Goal: Task Accomplishment & Management: Complete application form

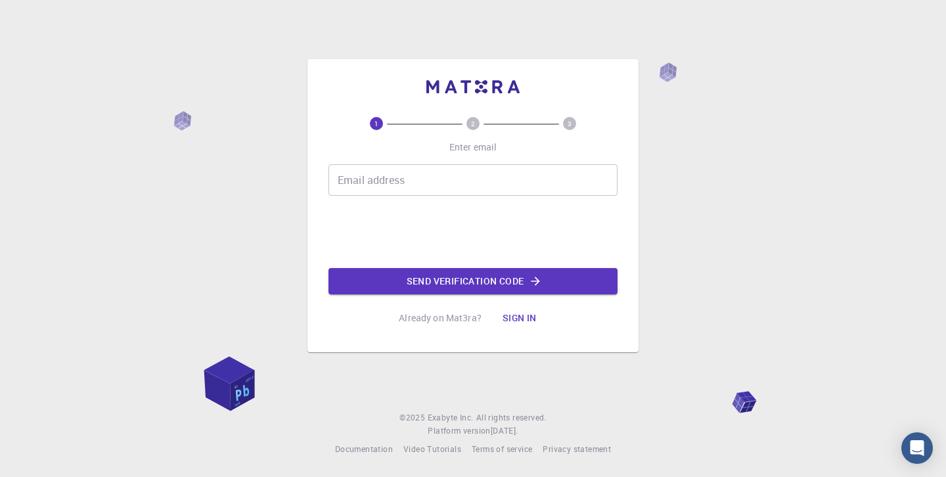
click at [561, 177] on input "Email address" at bounding box center [472, 180] width 289 height 32
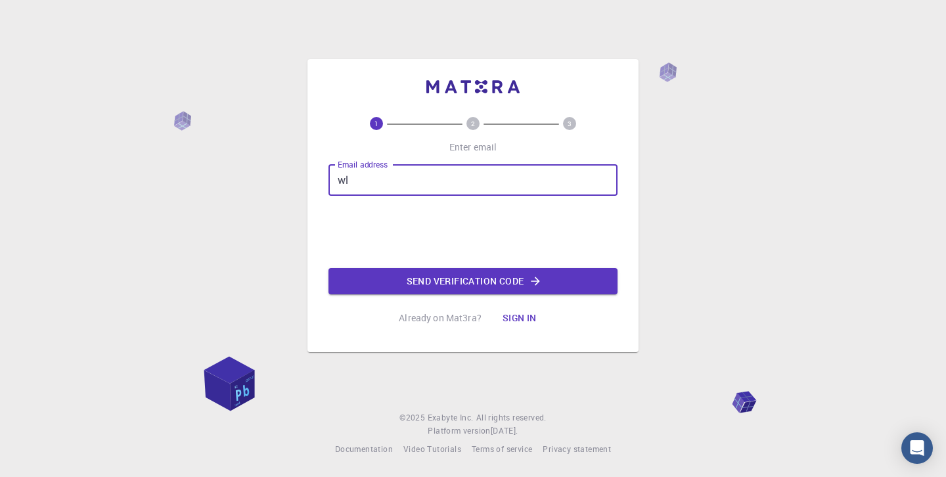
type input "w"
type input "[EMAIL_ADDRESS][DOMAIN_NAME]"
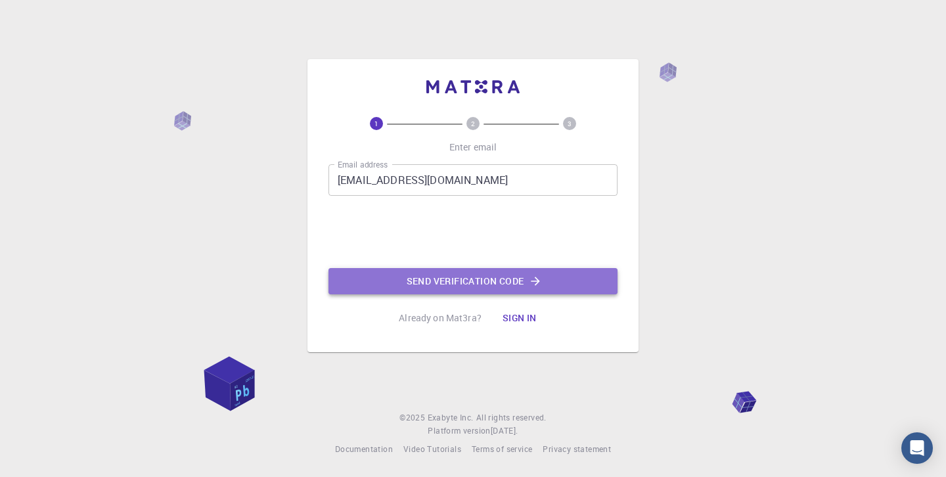
click at [508, 278] on button "Send verification code" at bounding box center [472, 281] width 289 height 26
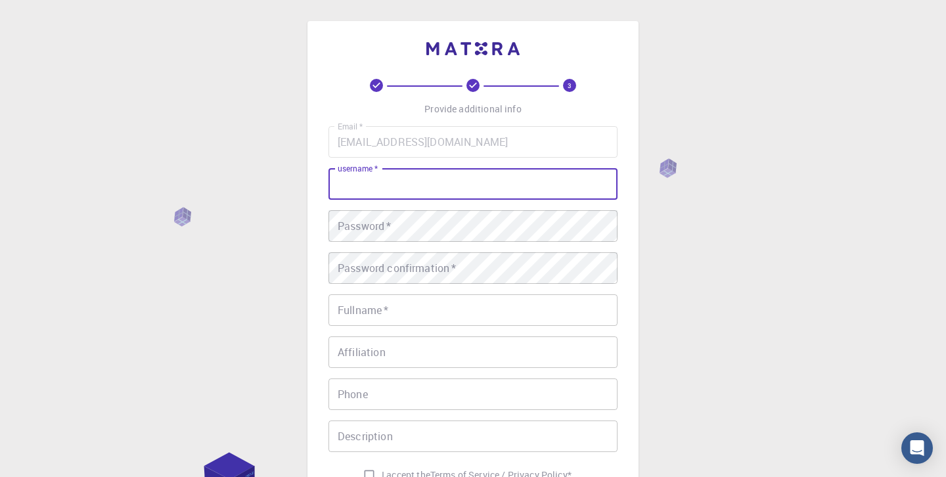
click at [476, 185] on input "username   *" at bounding box center [472, 184] width 289 height 32
type input "wesleysnoo"
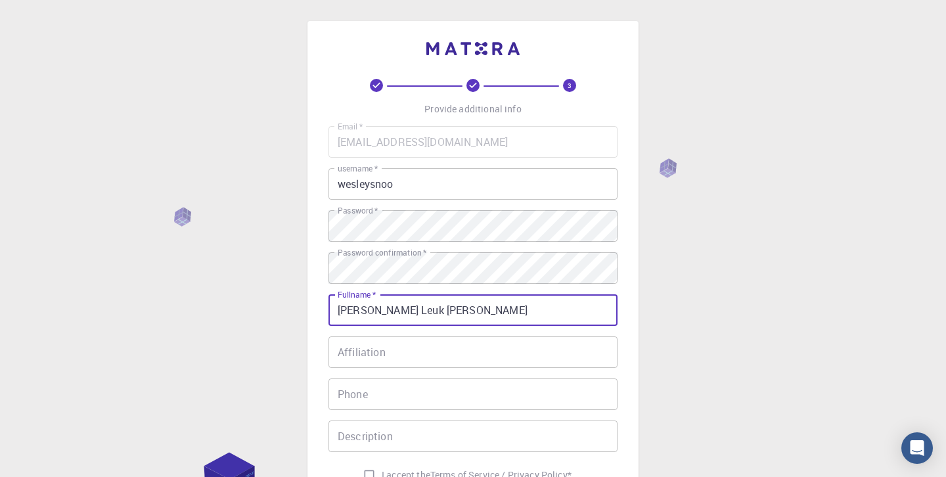
type input "[PERSON_NAME] Leuk [PERSON_NAME]"
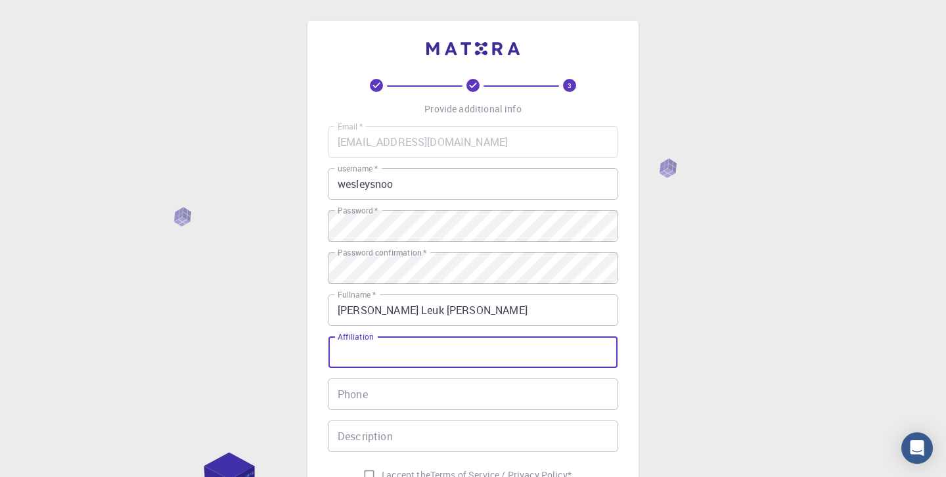
type input "L"
click at [554, 308] on input "[PERSON_NAME] Leuk [PERSON_NAME]" at bounding box center [472, 310] width 289 height 32
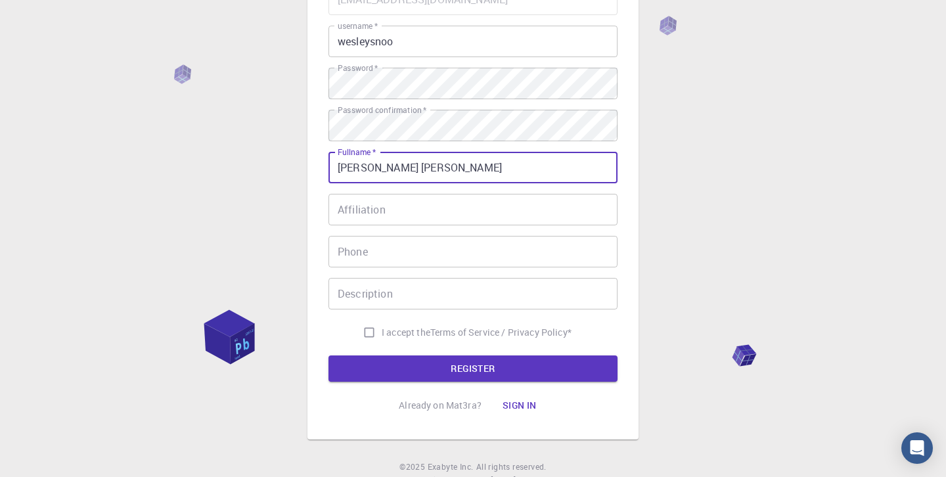
scroll to position [142, 0]
type input "[PERSON_NAME] [PERSON_NAME]"
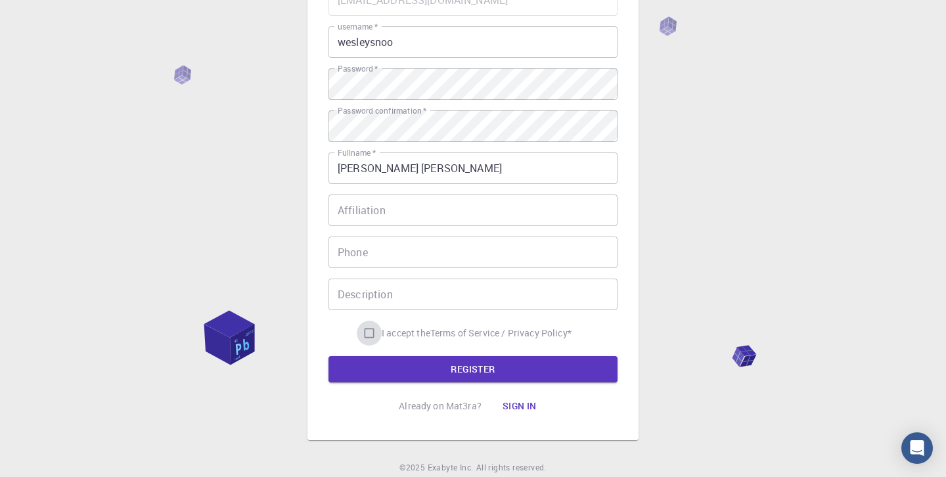
click at [368, 332] on input "I accept the Terms of Service / Privacy Policy *" at bounding box center [369, 333] width 25 height 25
checkbox input "true"
click at [434, 360] on button "REGISTER" at bounding box center [472, 369] width 289 height 26
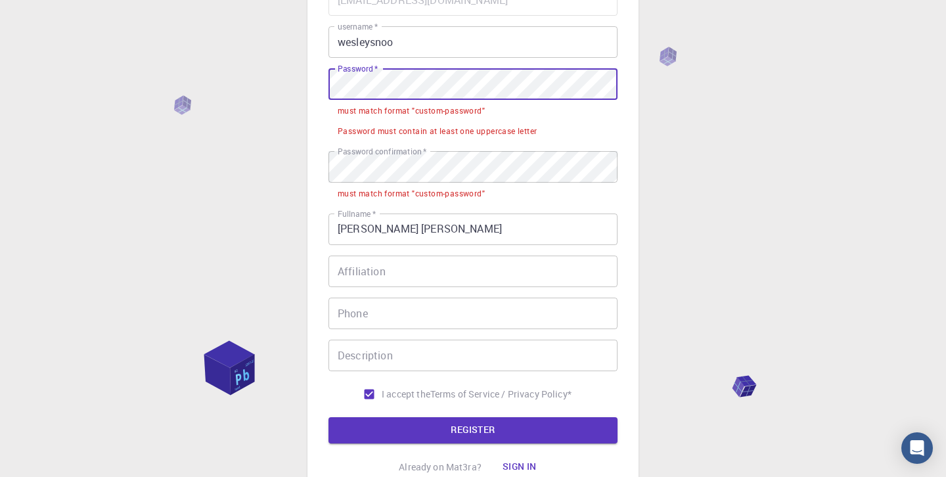
click at [217, 81] on div "3 Provide additional info Email   * [EMAIL_ADDRESS][DOMAIN_NAME] Email   * user…" at bounding box center [473, 222] width 946 height 729
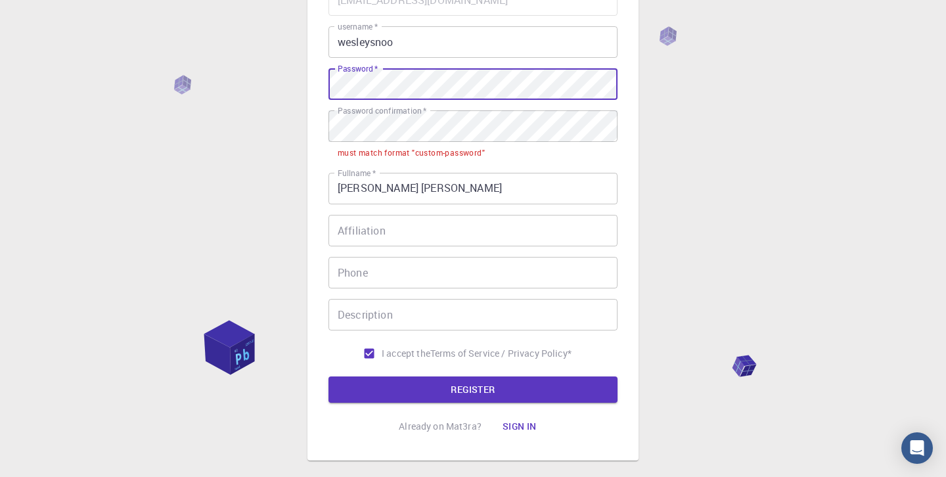
click at [232, 75] on div "3 Provide additional info Email   * [EMAIL_ADDRESS][DOMAIN_NAME] Email   * user…" at bounding box center [473, 202] width 946 height 689
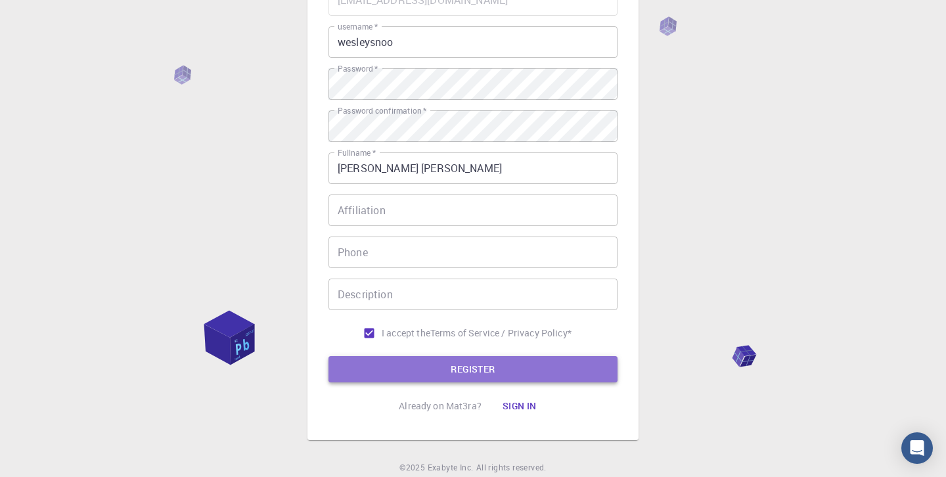
click at [428, 365] on button "REGISTER" at bounding box center [472, 369] width 289 height 26
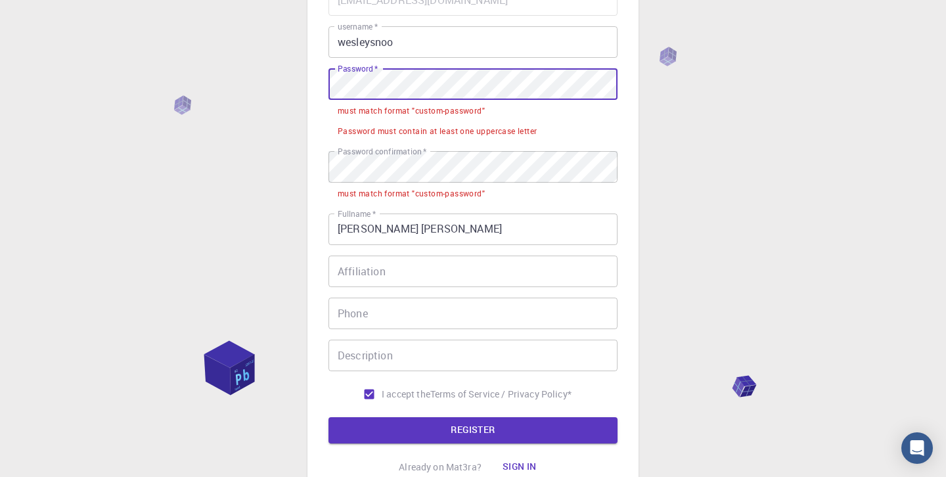
click at [269, 93] on div "3 Provide additional info Email   * [EMAIL_ADDRESS][DOMAIN_NAME] Email   * user…" at bounding box center [473, 222] width 946 height 729
click at [318, 81] on div "3 Provide additional info Email   * [EMAIL_ADDRESS][DOMAIN_NAME] Email   * user…" at bounding box center [472, 190] width 331 height 622
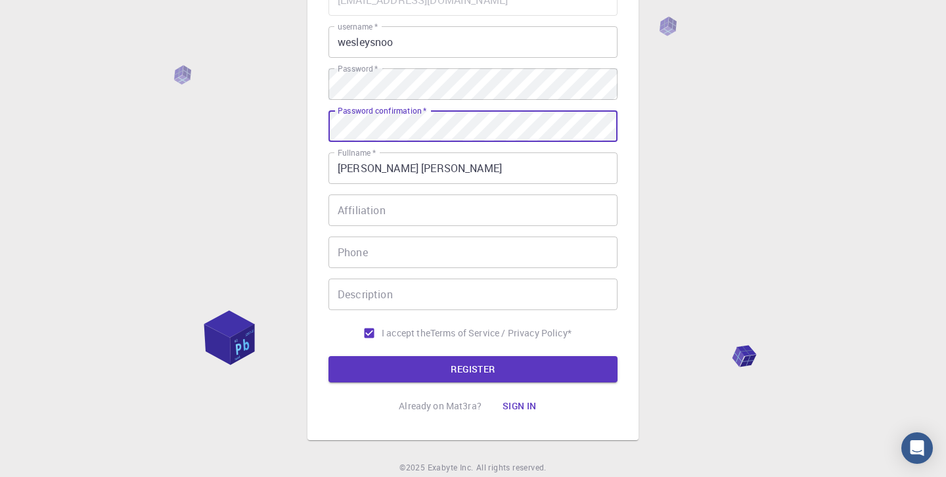
click at [328, 356] on button "REGISTER" at bounding box center [472, 369] width 289 height 26
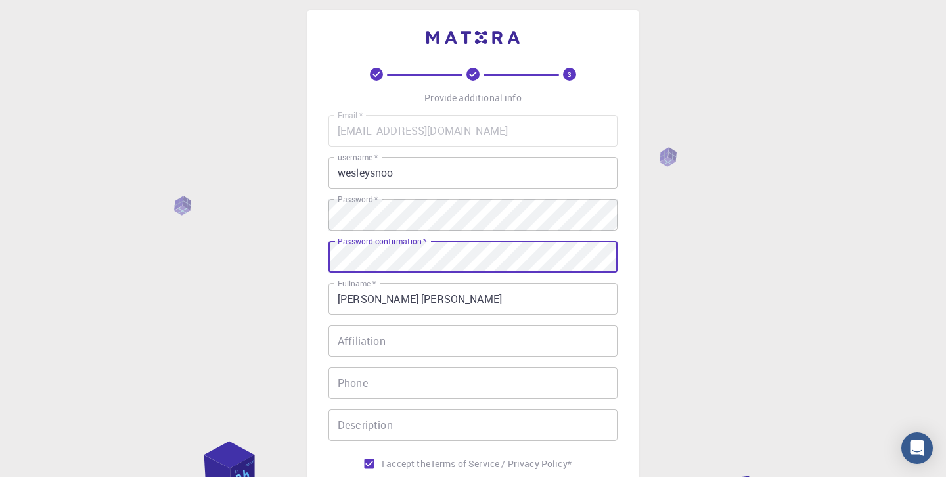
scroll to position [0, 0]
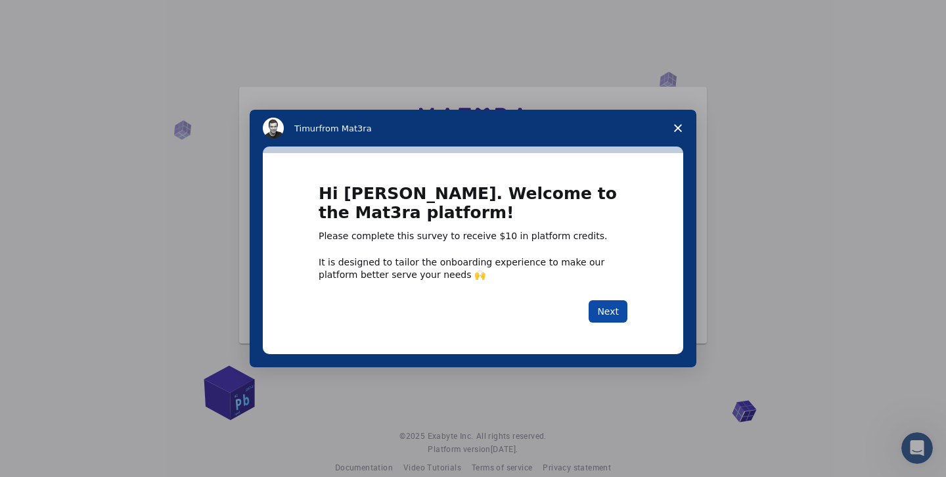
click at [603, 312] on button "Next" at bounding box center [608, 311] width 39 height 22
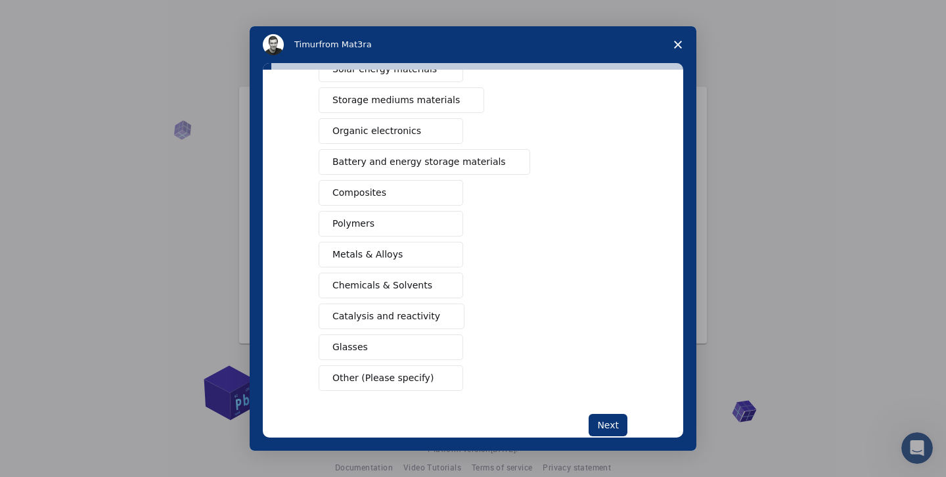
scroll to position [157, 0]
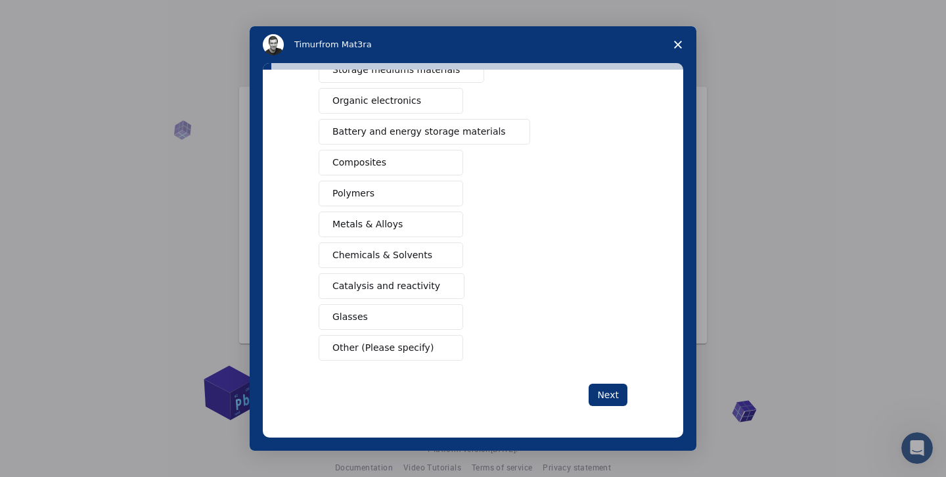
click at [428, 193] on button "Polymers" at bounding box center [391, 194] width 145 height 26
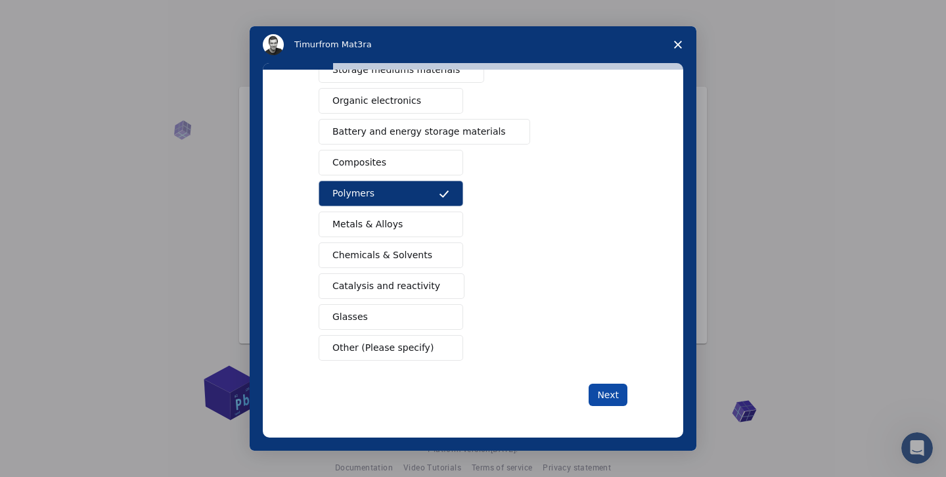
click at [596, 392] on button "Next" at bounding box center [608, 395] width 39 height 22
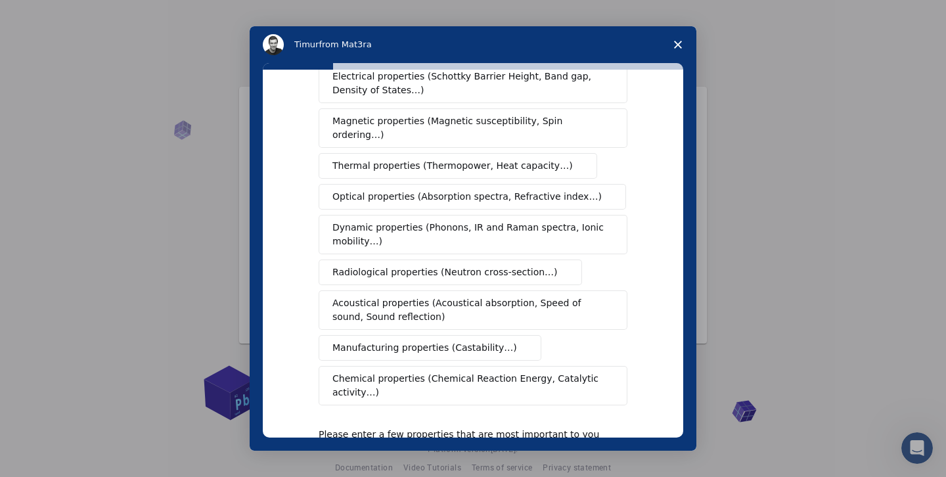
scroll to position [104, 0]
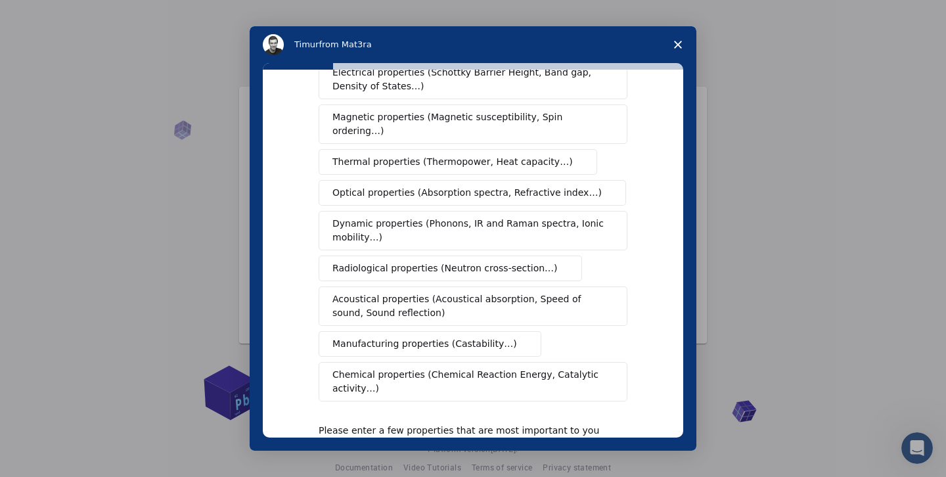
click at [559, 187] on button "Optical properties (Absorption spectra, Refractive index…)" at bounding box center [472, 193] width 307 height 26
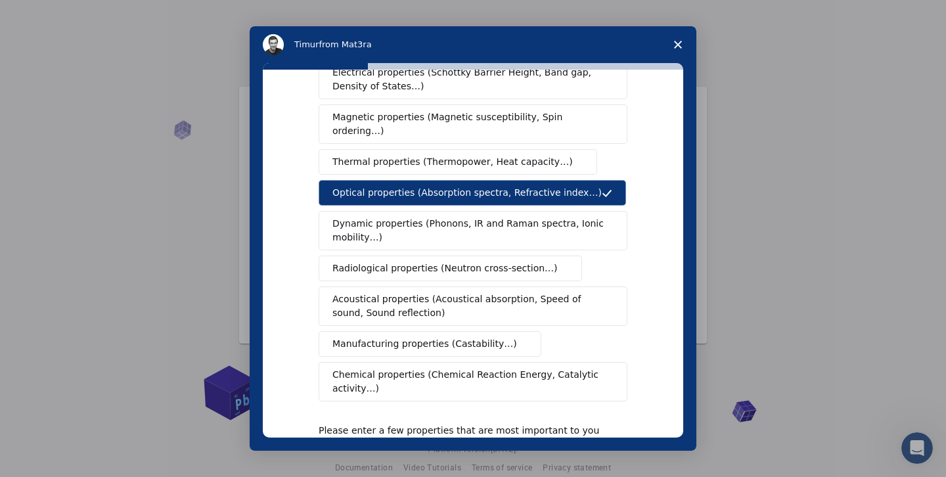
scroll to position [238, 0]
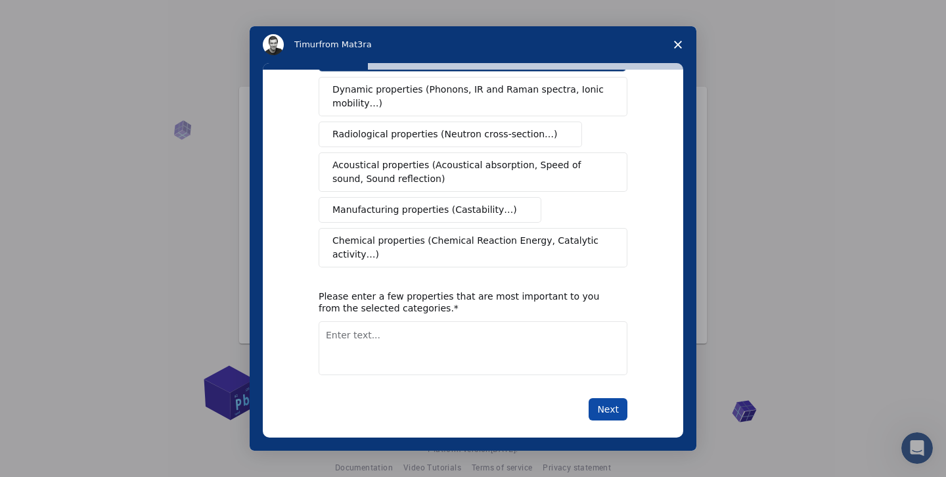
click at [608, 399] on button "Next" at bounding box center [608, 409] width 39 height 22
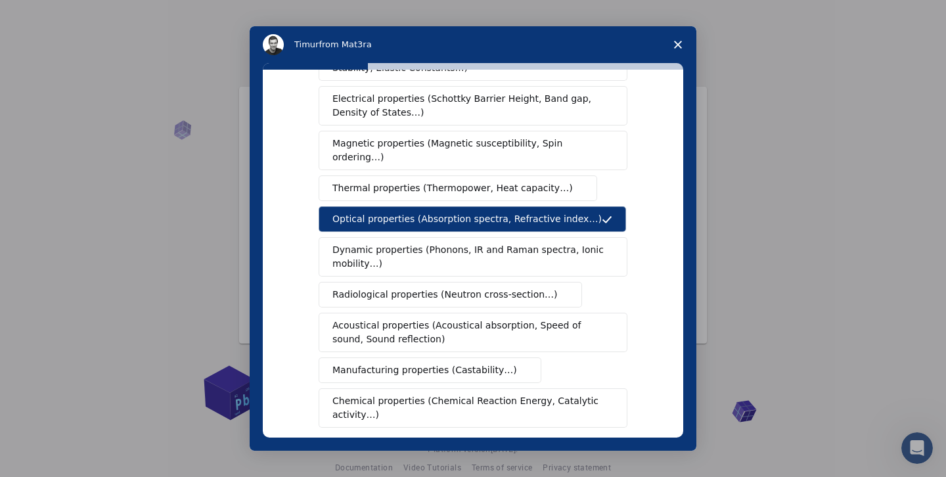
scroll to position [178, 0]
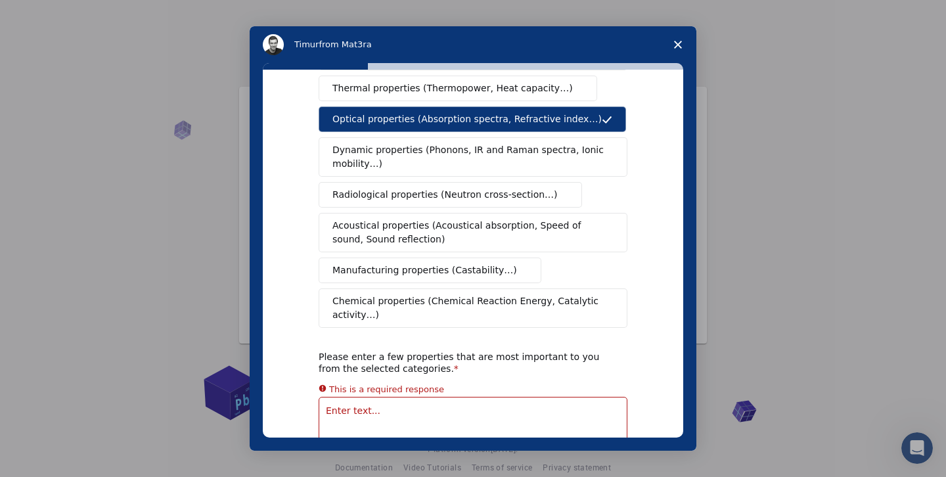
click at [493, 294] on span "Chemical properties (Chemical Reaction Energy, Catalytic activity…)" at bounding box center [468, 308] width 272 height 28
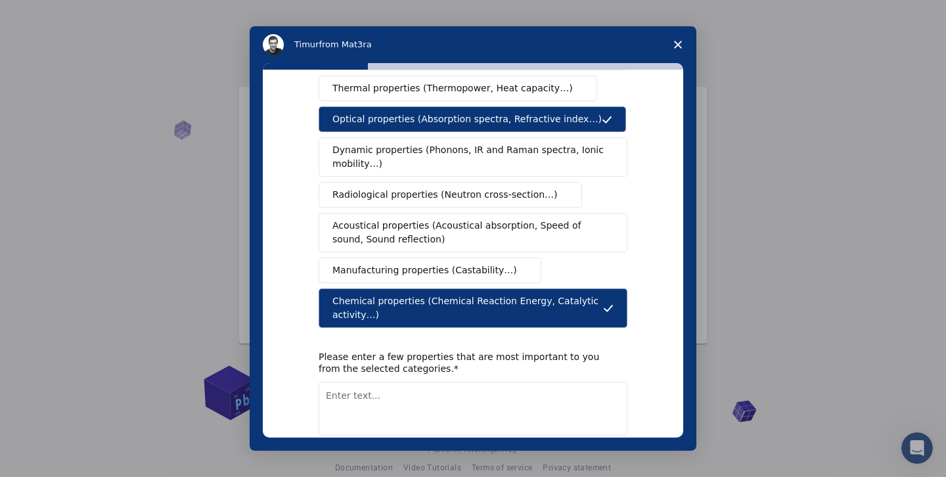
click at [457, 407] on textarea "Enter text..." at bounding box center [473, 409] width 309 height 54
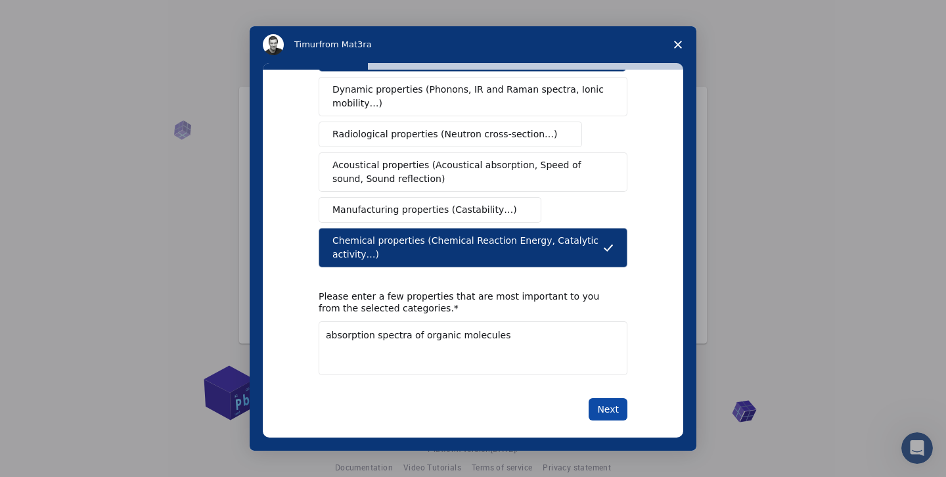
type textarea "absorption spectra of organic molecules"
click at [616, 400] on button "Next" at bounding box center [608, 409] width 39 height 22
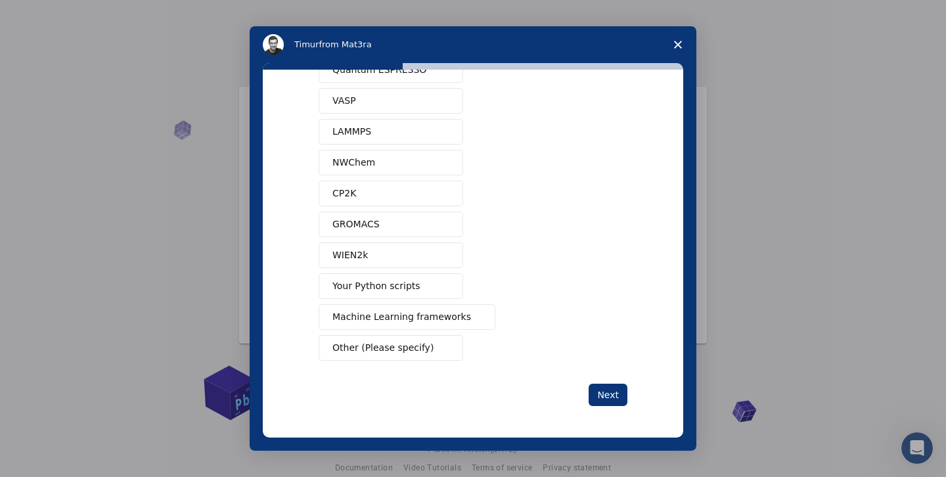
scroll to position [36, 0]
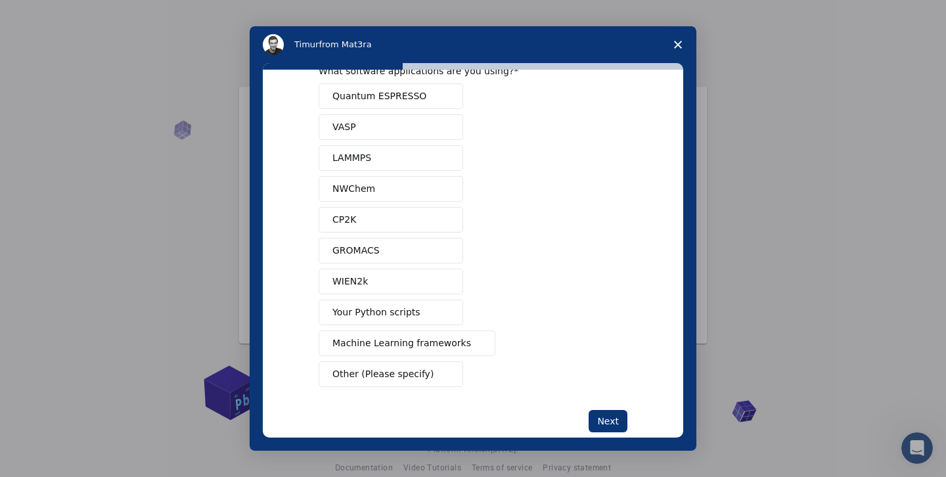
click at [449, 219] on button "CP2K" at bounding box center [391, 220] width 145 height 26
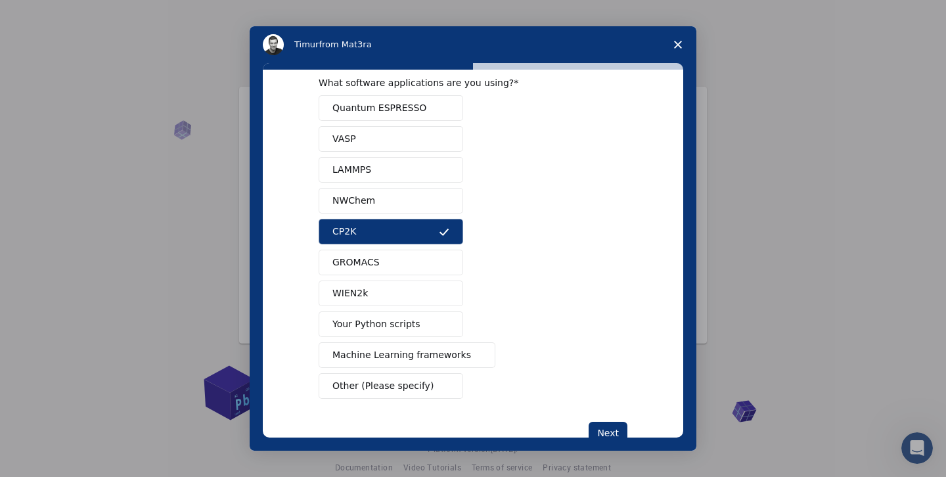
scroll to position [62, 0]
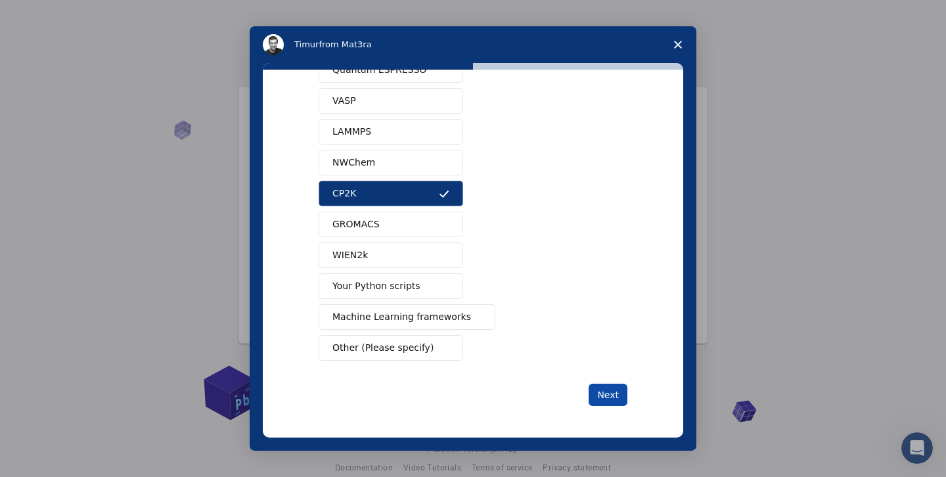
click at [612, 388] on button "Next" at bounding box center [608, 395] width 39 height 22
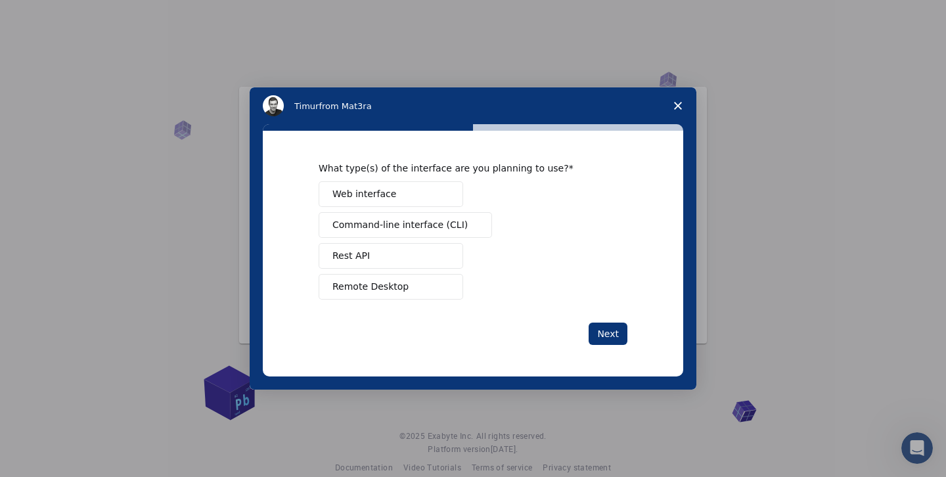
scroll to position [0, 0]
click at [445, 194] on span "Intercom messenger" at bounding box center [444, 194] width 11 height 11
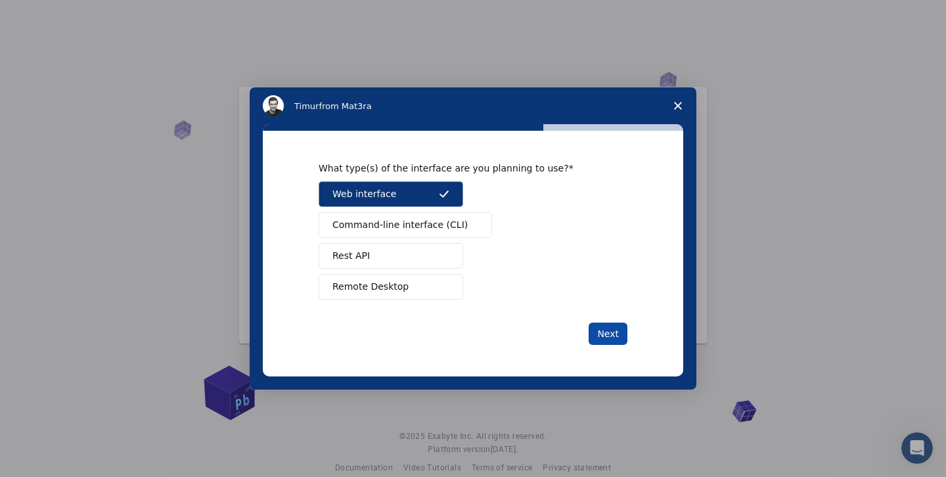
click at [619, 329] on button "Next" at bounding box center [608, 334] width 39 height 22
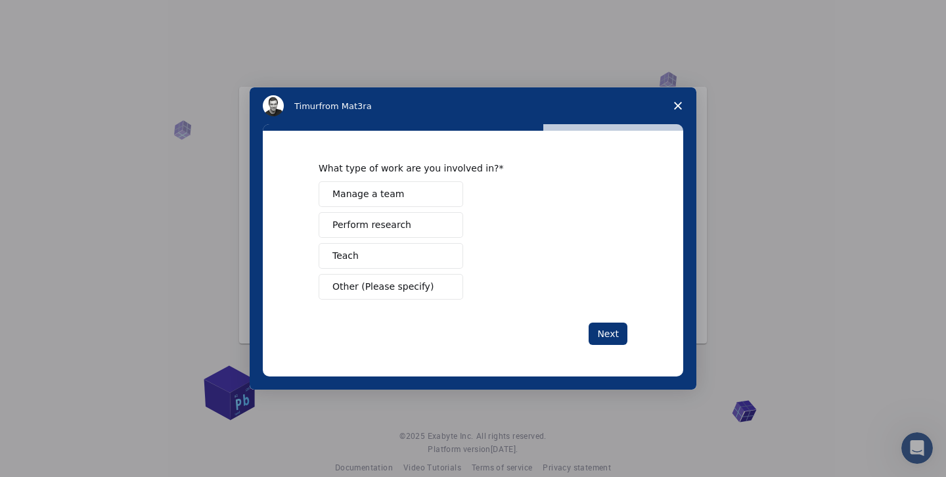
click at [451, 283] on button "Other (Please specify)" at bounding box center [391, 287] width 145 height 26
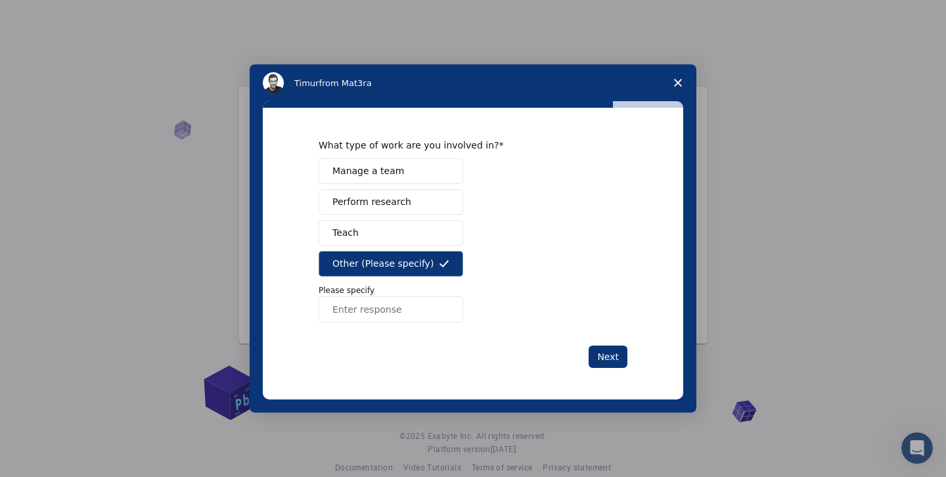
click at [430, 307] on input "Enter response" at bounding box center [391, 309] width 145 height 26
click at [436, 310] on input "for fun, seeing if i can generate something using stuff unpublished from phD" at bounding box center [391, 309] width 145 height 26
drag, startPoint x: 443, startPoint y: 302, endPoint x: 504, endPoint y: 309, distance: 61.4
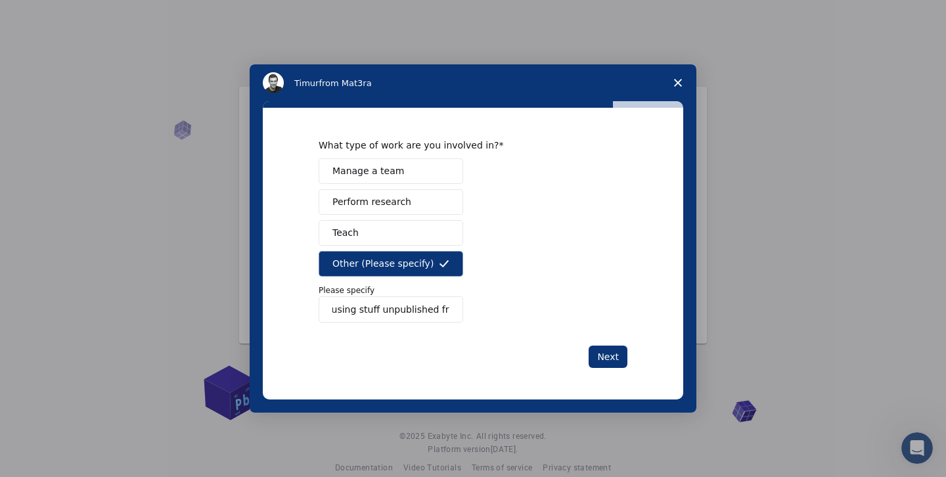
click at [504, 309] on div "Manage a team Perform research Teach Other (Please specify) Please specify for …" at bounding box center [473, 240] width 309 height 164
click at [445, 312] on input "for fun, seeing if i can generate something using stuff unpublished from PhD" at bounding box center [391, 309] width 145 height 26
type input "for fun, seeing if i can generate something using stuff unpublished from PhD wo…"
click at [614, 355] on button "Next" at bounding box center [608, 357] width 39 height 22
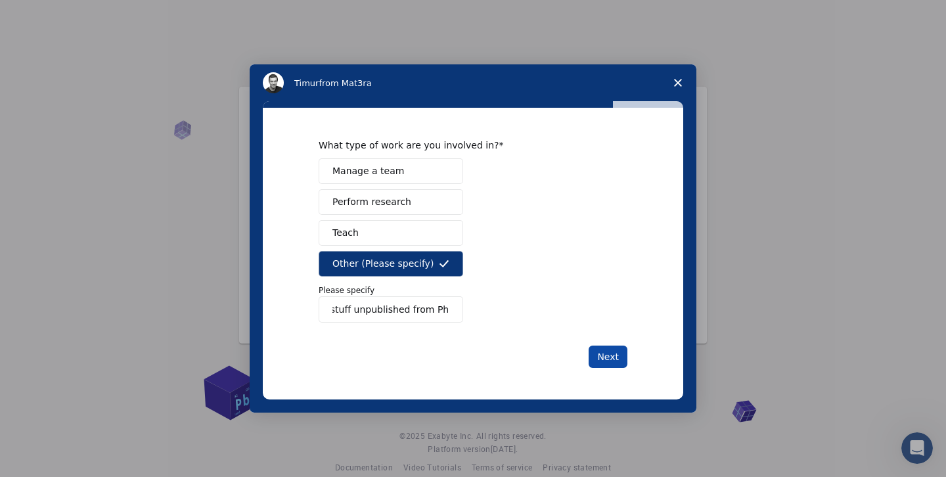
scroll to position [0, 0]
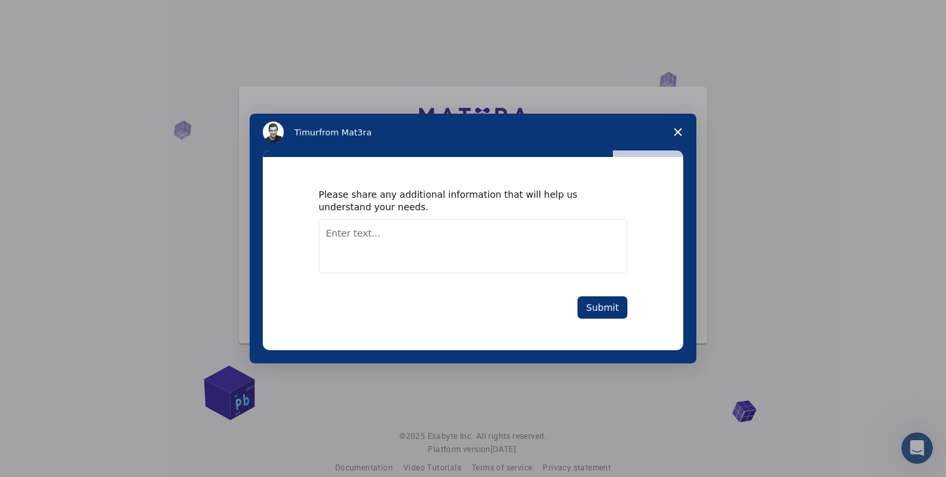
click at [585, 247] on textarea "Enter text..." at bounding box center [473, 246] width 309 height 54
click at [596, 299] on button "Submit" at bounding box center [602, 307] width 50 height 22
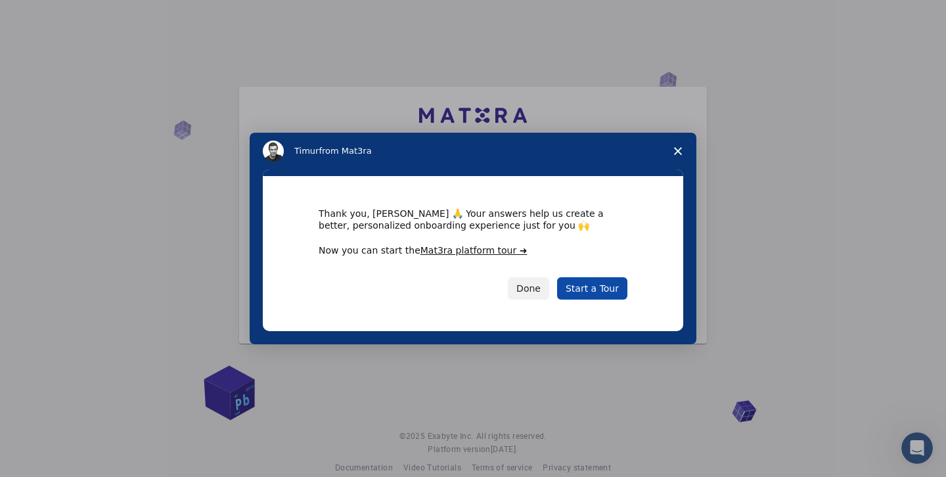
click at [571, 287] on link "Start a Tour" at bounding box center [592, 288] width 70 height 22
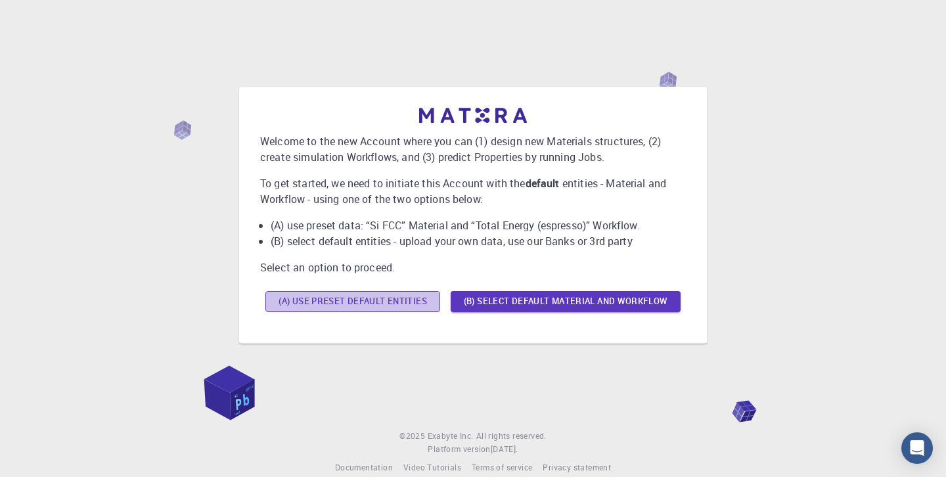
click at [415, 303] on button "(A) Use preset default entities" at bounding box center [352, 301] width 175 height 21
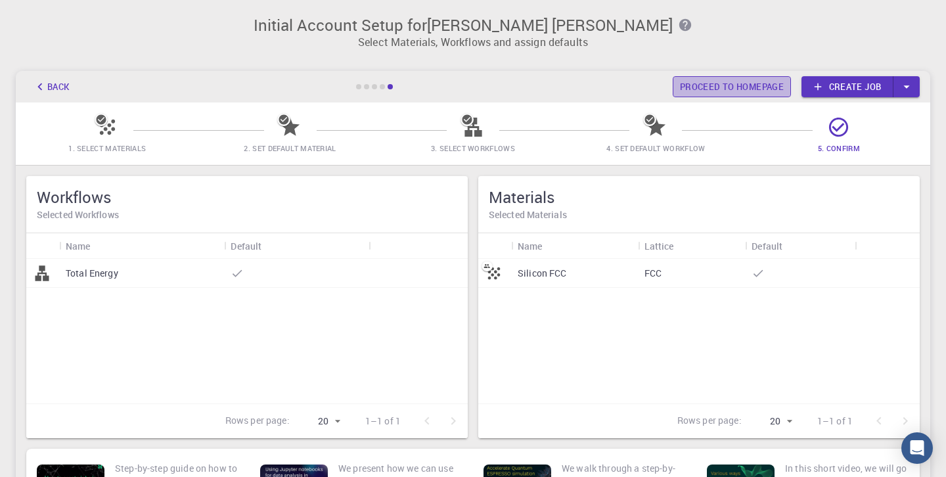
click at [697, 87] on link "Proceed to homepage" at bounding box center [732, 86] width 118 height 21
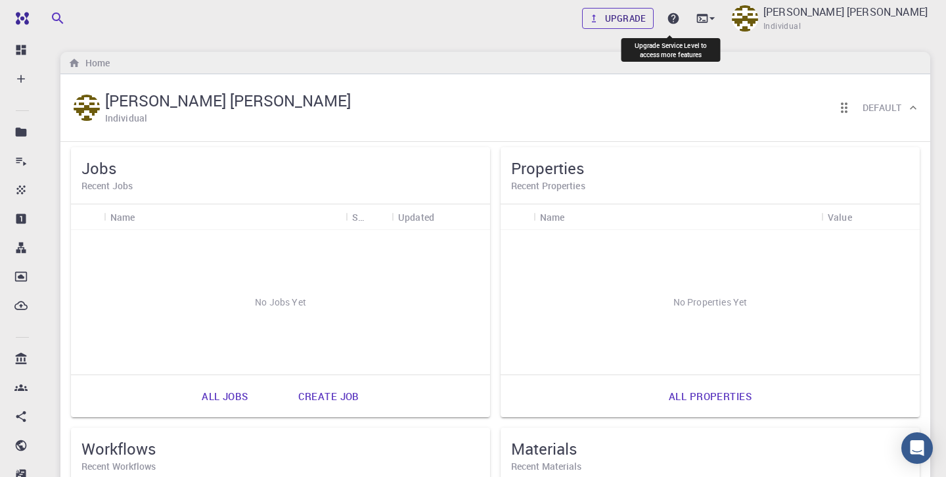
click at [654, 18] on link "Upgrade" at bounding box center [618, 18] width 72 height 21
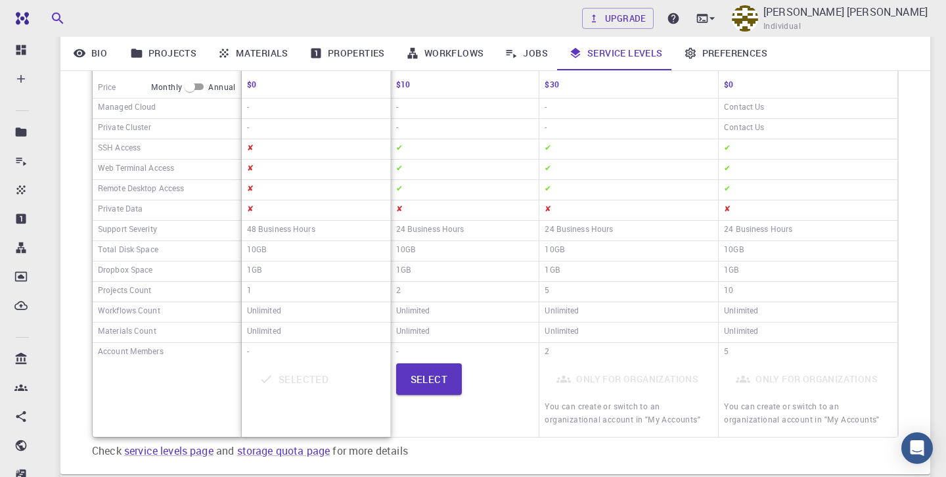
scroll to position [357, 0]
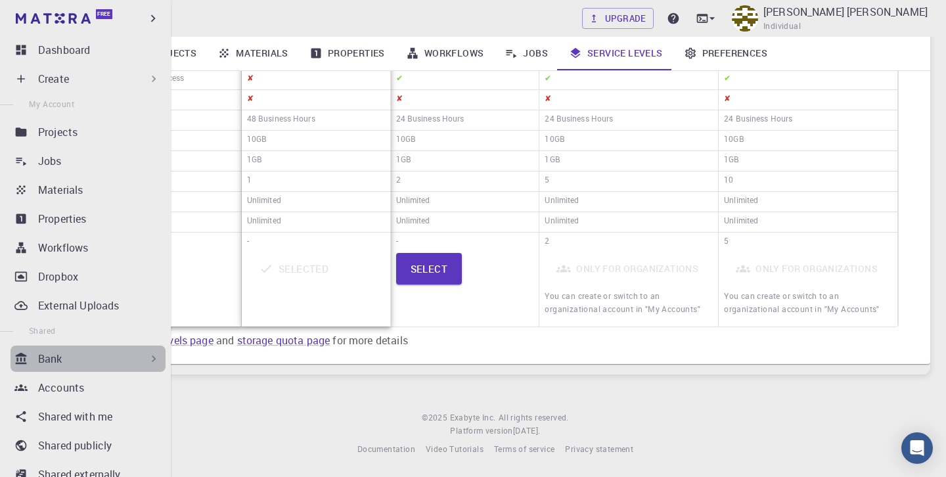
click at [105, 357] on div "Bank" at bounding box center [99, 359] width 122 height 16
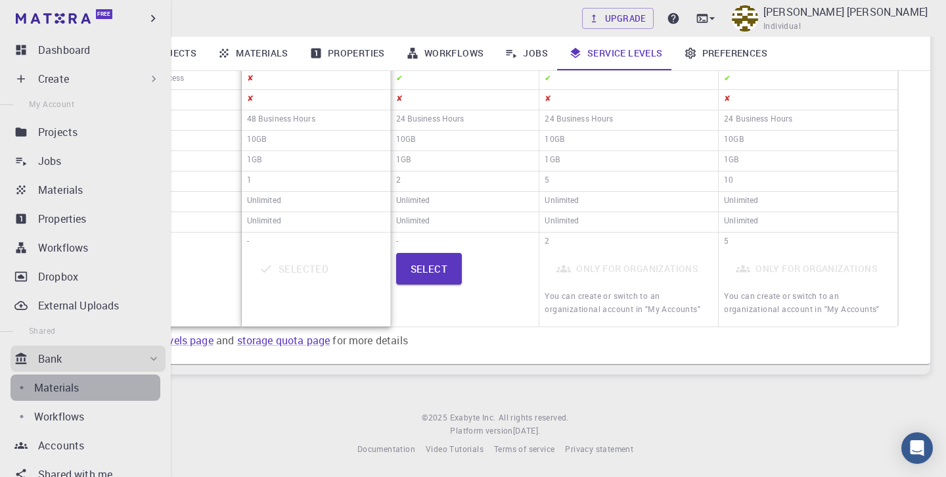
click at [99, 385] on div "Materials" at bounding box center [97, 388] width 126 height 16
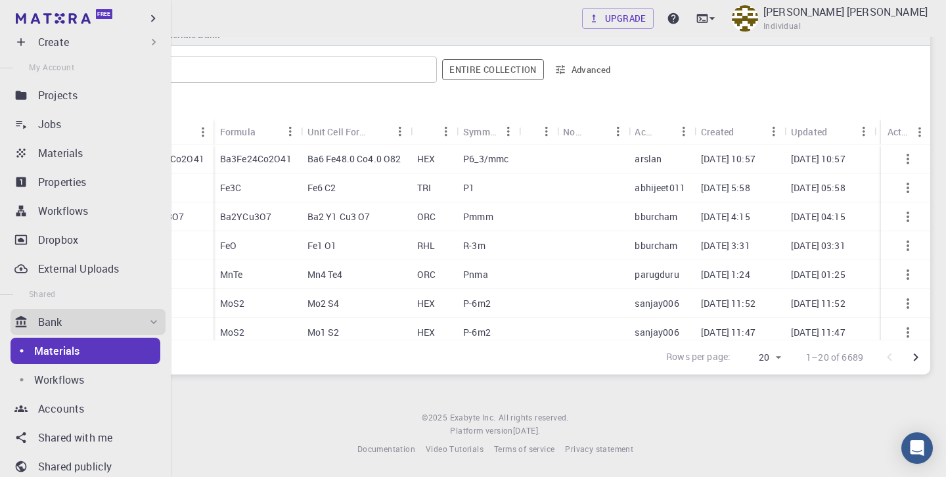
scroll to position [42, 0]
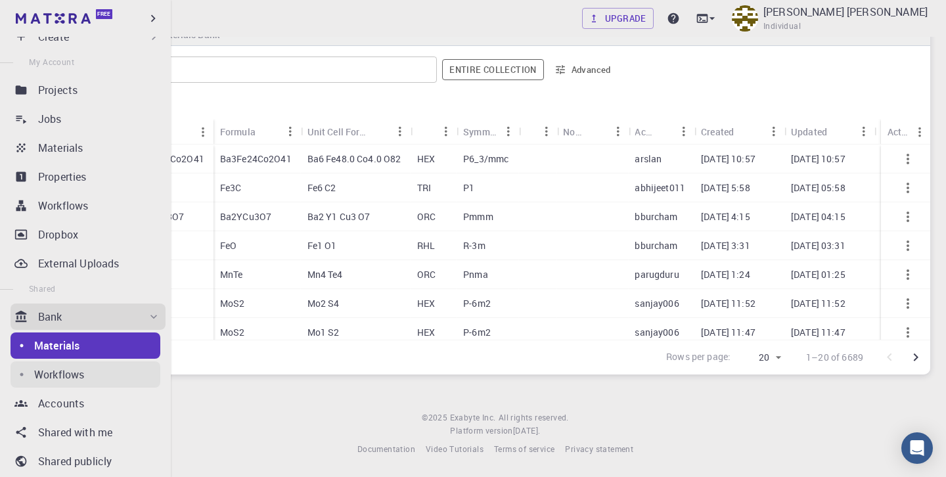
click at [99, 382] on link "Workflows" at bounding box center [86, 374] width 150 height 26
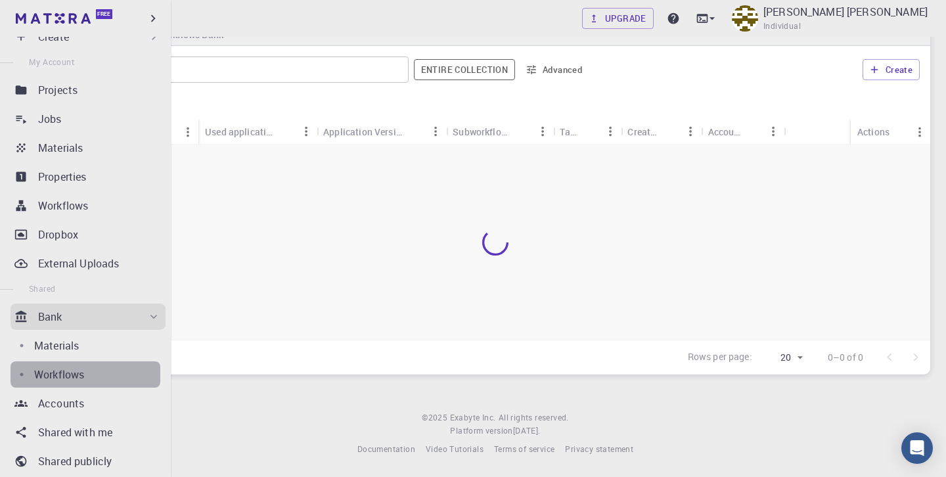
click at [108, 361] on link "Workflows" at bounding box center [86, 374] width 150 height 26
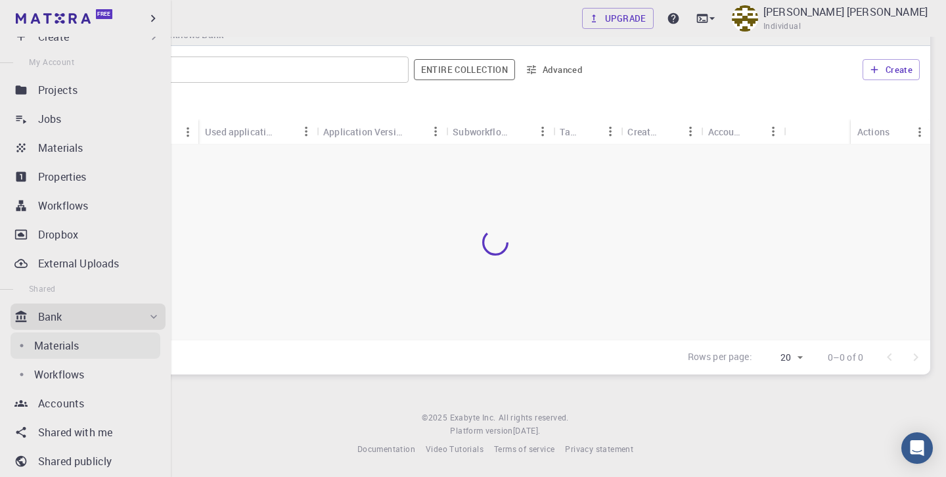
click at [109, 347] on div "Materials" at bounding box center [97, 346] width 126 height 16
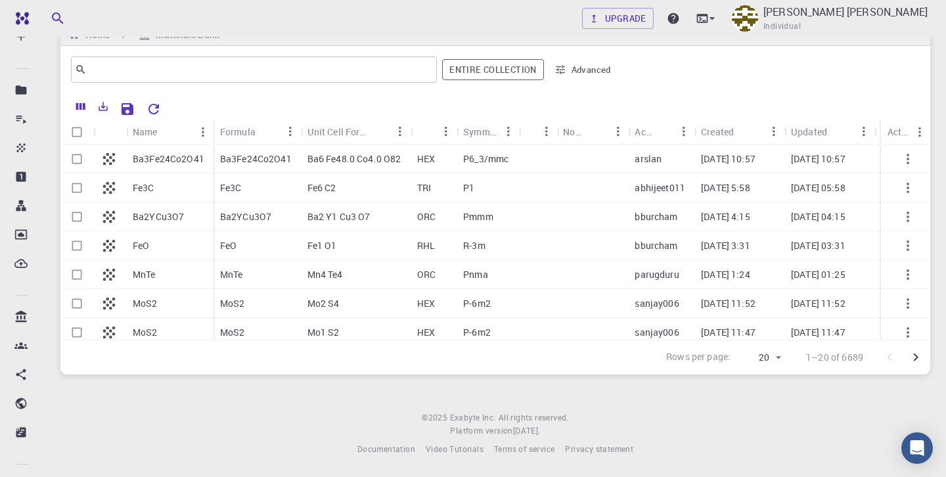
click at [537, 163] on div at bounding box center [537, 159] width 37 height 29
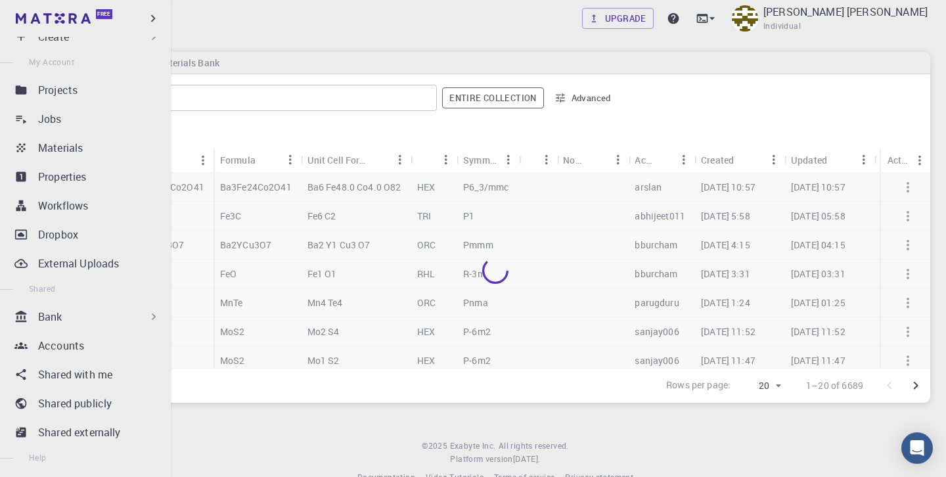
scroll to position [30, 0]
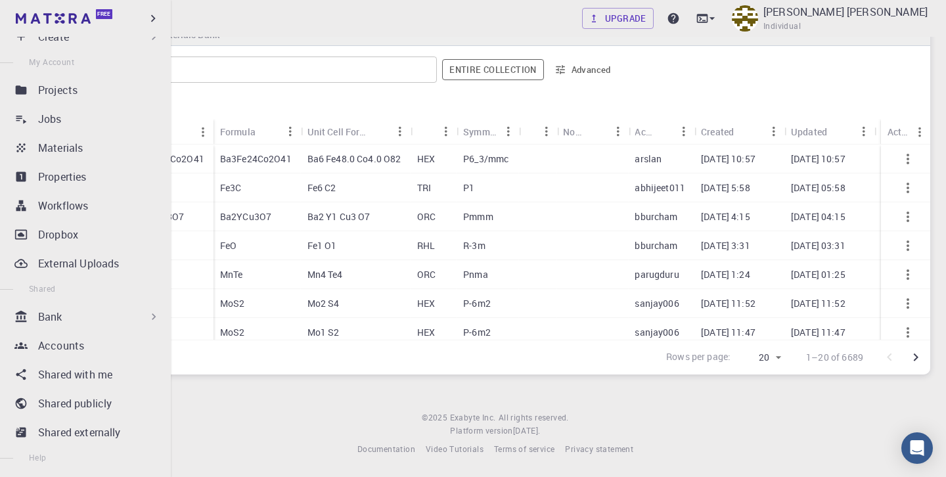
click at [53, 319] on p "Bank" at bounding box center [50, 317] width 24 height 16
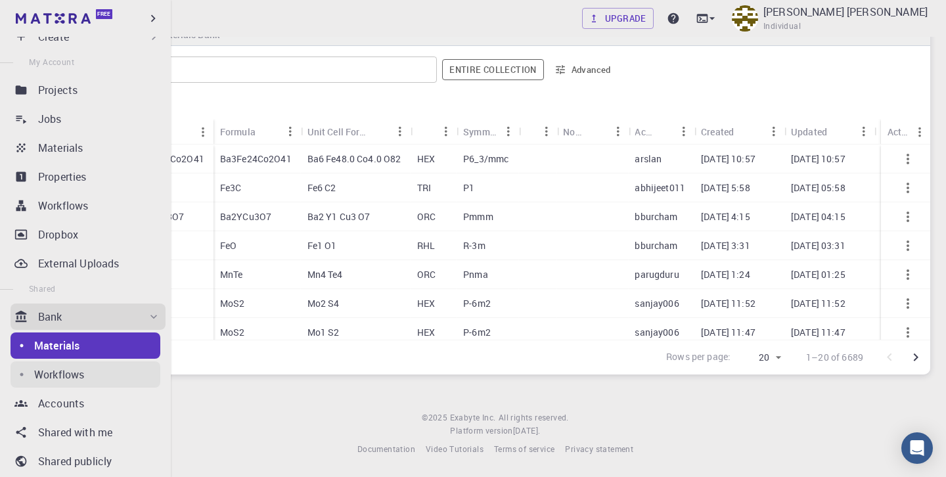
click at [87, 370] on div "Workflows" at bounding box center [97, 375] width 126 height 16
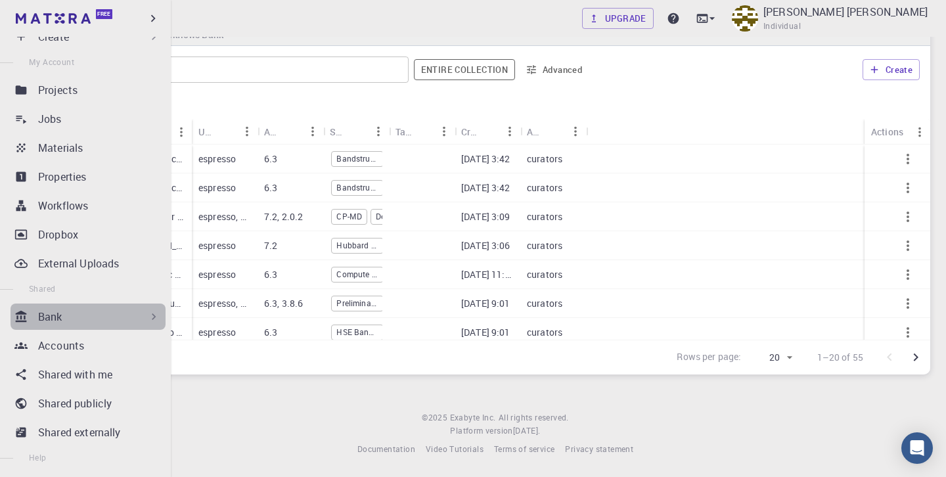
click at [113, 317] on div "Bank" at bounding box center [99, 317] width 122 height 16
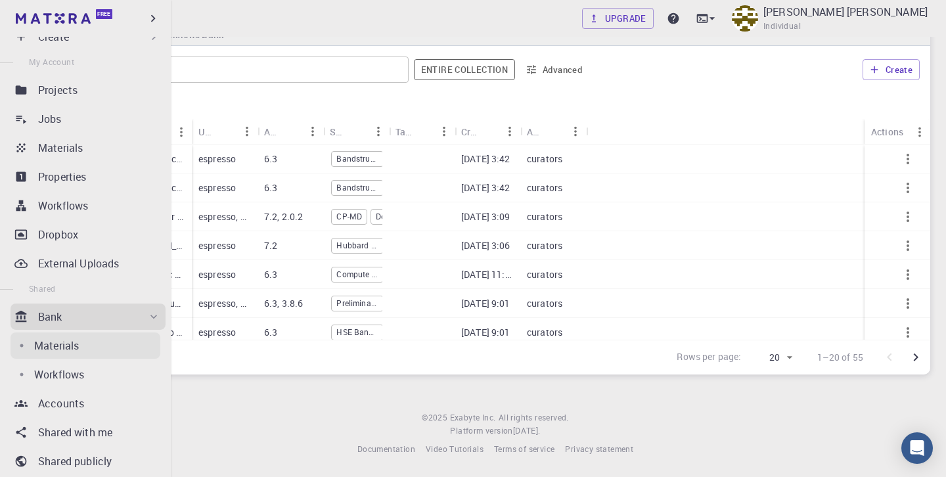
click at [102, 349] on div "Materials" at bounding box center [97, 346] width 126 height 16
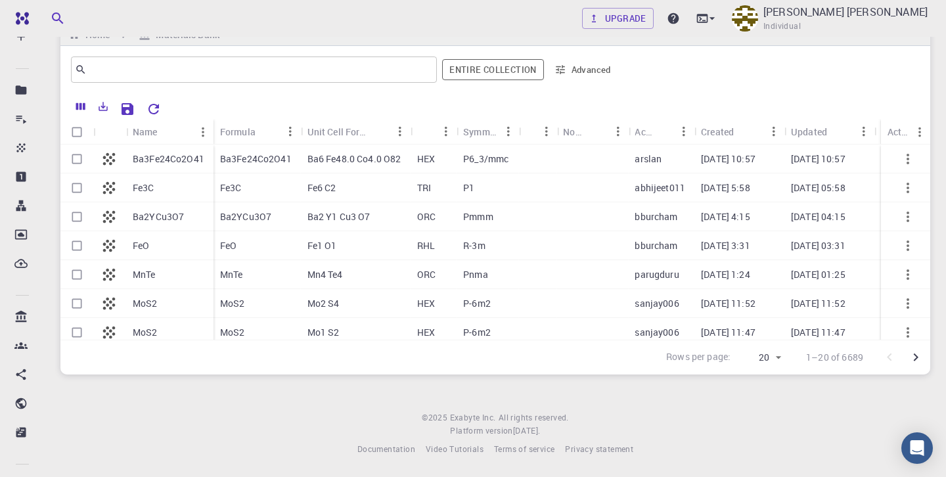
click at [250, 300] on div "MoS2" at bounding box center [256, 303] width 87 height 29
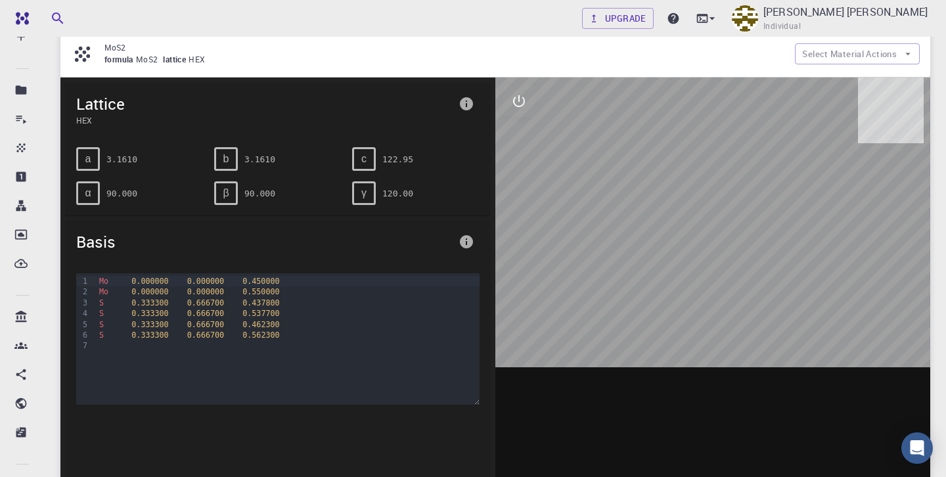
scroll to position [51, 0]
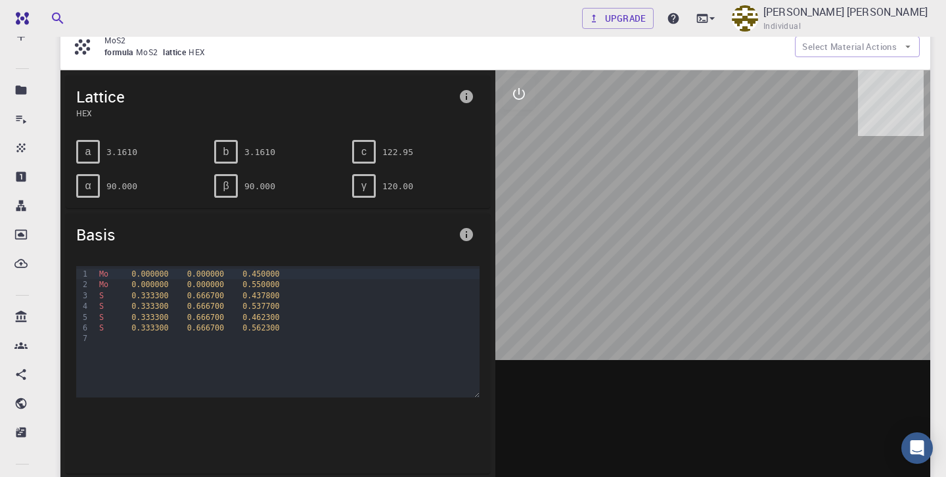
drag, startPoint x: 599, startPoint y: 222, endPoint x: 734, endPoint y: 223, distance: 135.3
click at [734, 223] on div at bounding box center [712, 274] width 435 height 409
drag, startPoint x: 734, startPoint y: 223, endPoint x: 704, endPoint y: 220, distance: 30.4
click at [704, 220] on div at bounding box center [712, 274] width 435 height 409
drag, startPoint x: 704, startPoint y: 220, endPoint x: 612, endPoint y: 198, distance: 94.6
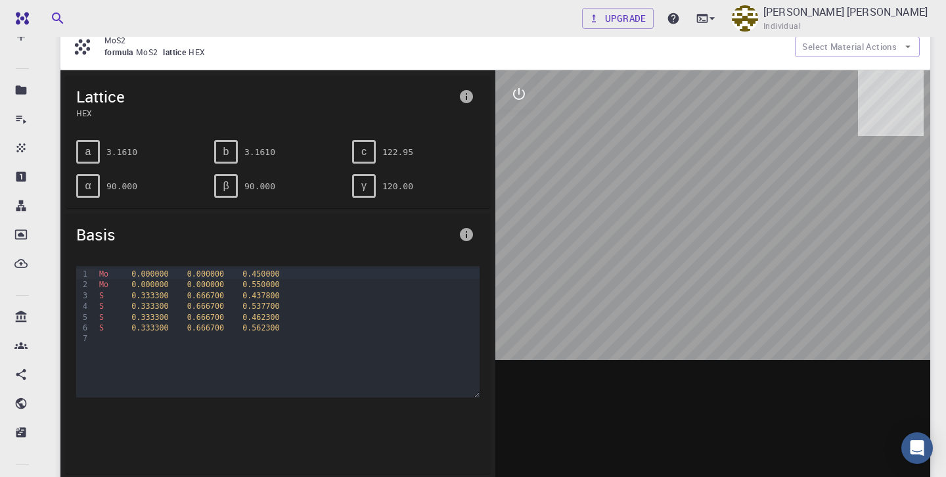
click at [612, 198] on div at bounding box center [712, 274] width 435 height 409
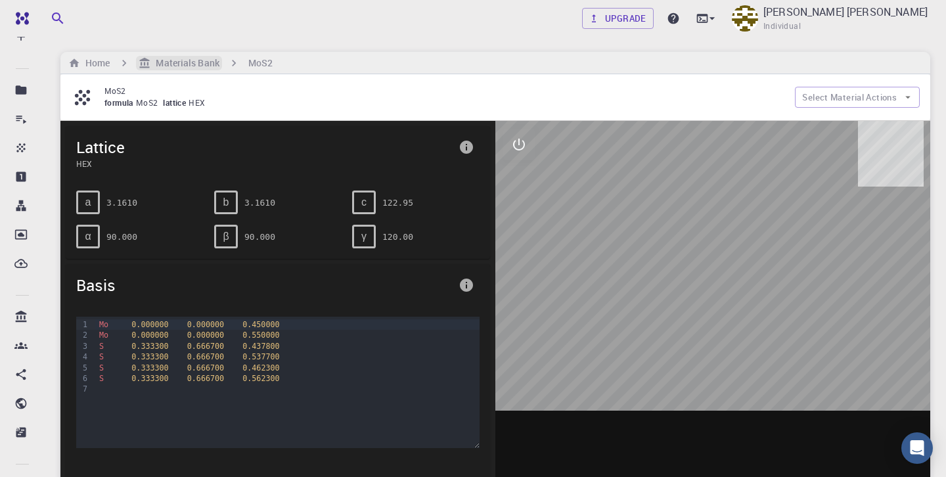
click at [176, 67] on h6 "Materials Bank" at bounding box center [184, 63] width 68 height 14
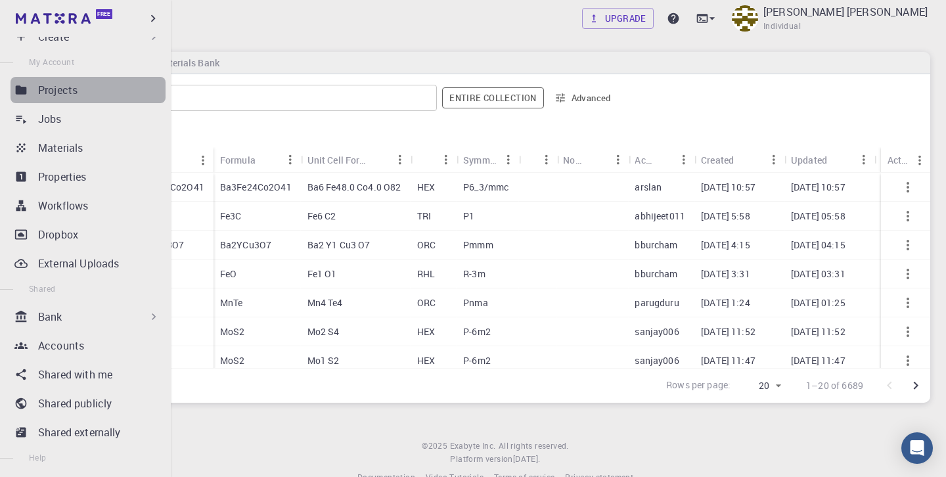
click at [16, 91] on icon at bounding box center [21, 89] width 11 height 9
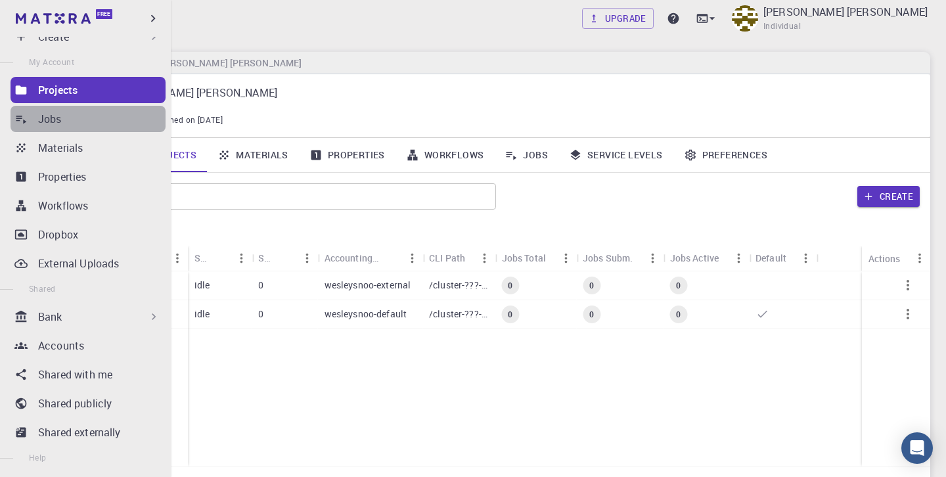
click at [45, 116] on p "Jobs" at bounding box center [50, 119] width 24 height 16
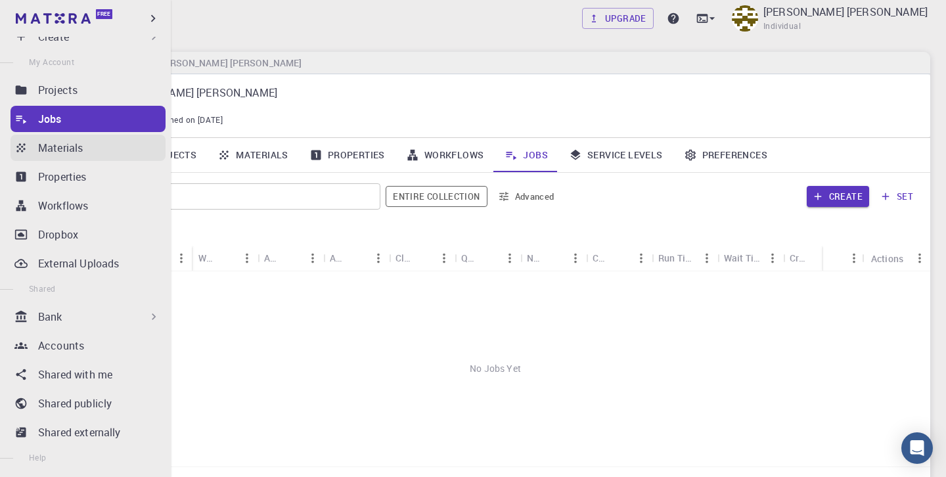
click at [49, 144] on p "Materials" at bounding box center [60, 148] width 45 height 16
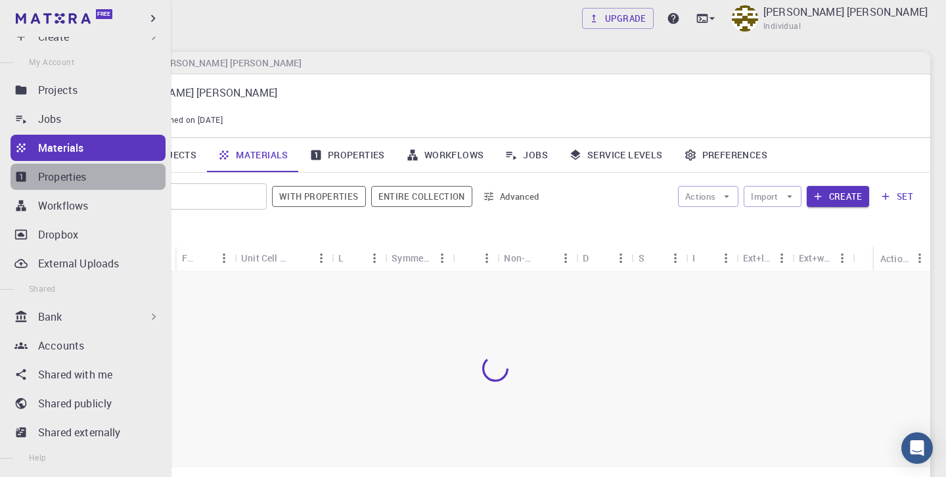
click at [50, 173] on p "Properties" at bounding box center [62, 177] width 49 height 16
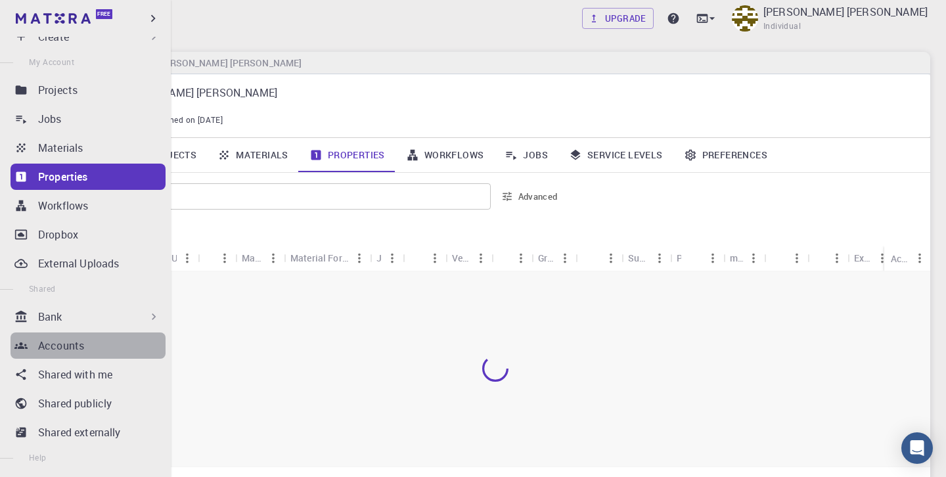
click at [107, 343] on div "Accounts" at bounding box center [101, 346] width 127 height 16
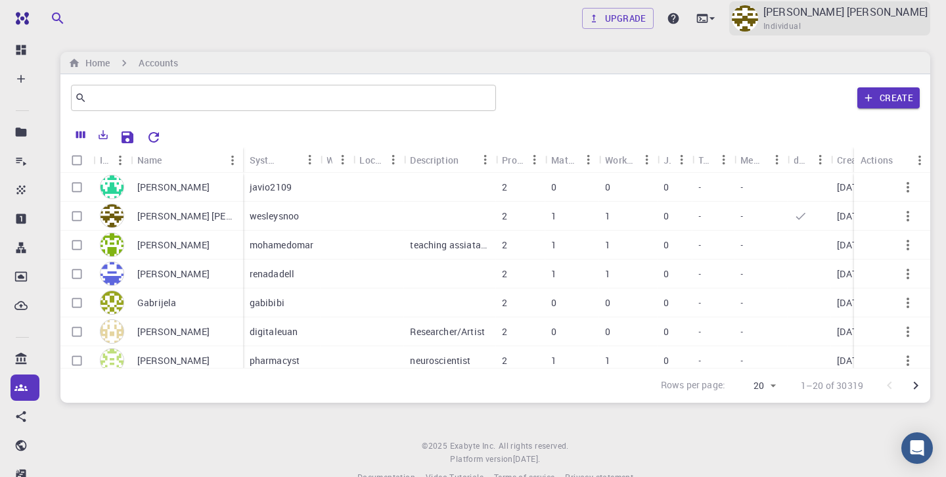
click at [876, 16] on p "[PERSON_NAME] [PERSON_NAME]" at bounding box center [845, 12] width 164 height 16
